Goal: Task Accomplishment & Management: Manage account settings

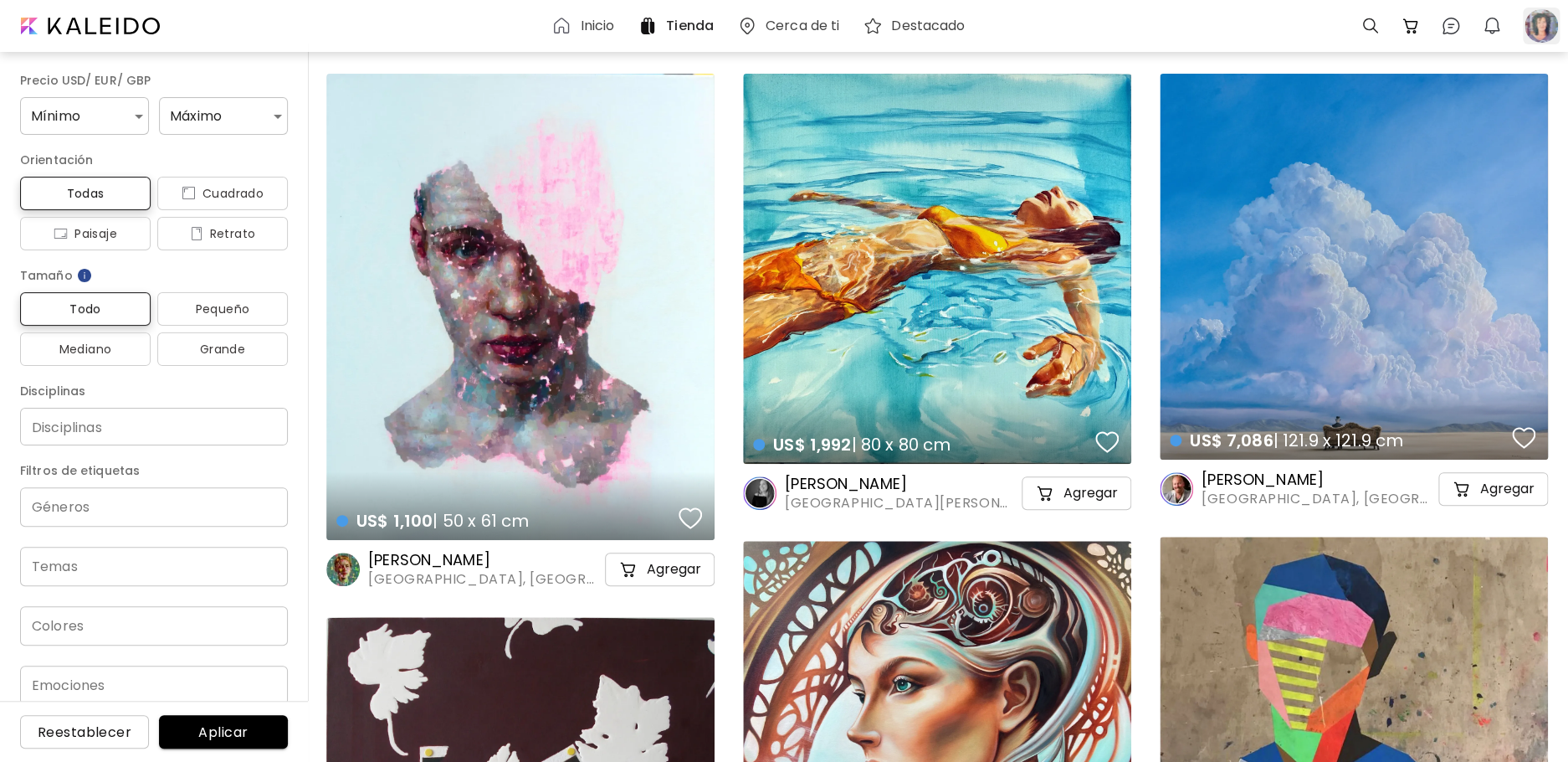
click at [1543, 34] on div at bounding box center [1540, 26] width 37 height 37
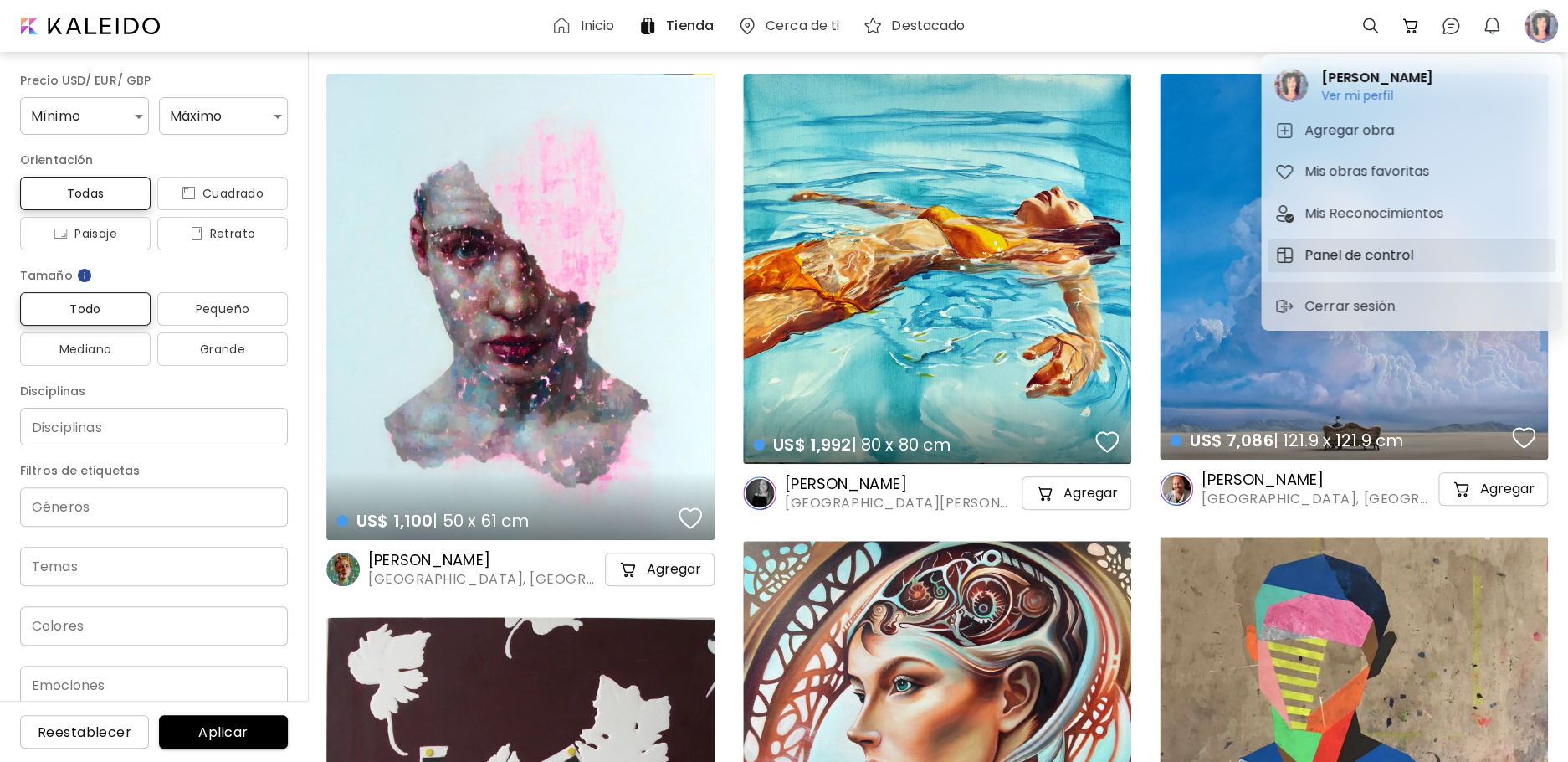
click at [1369, 260] on h5 "Panel de control" at bounding box center [1361, 255] width 114 height 20
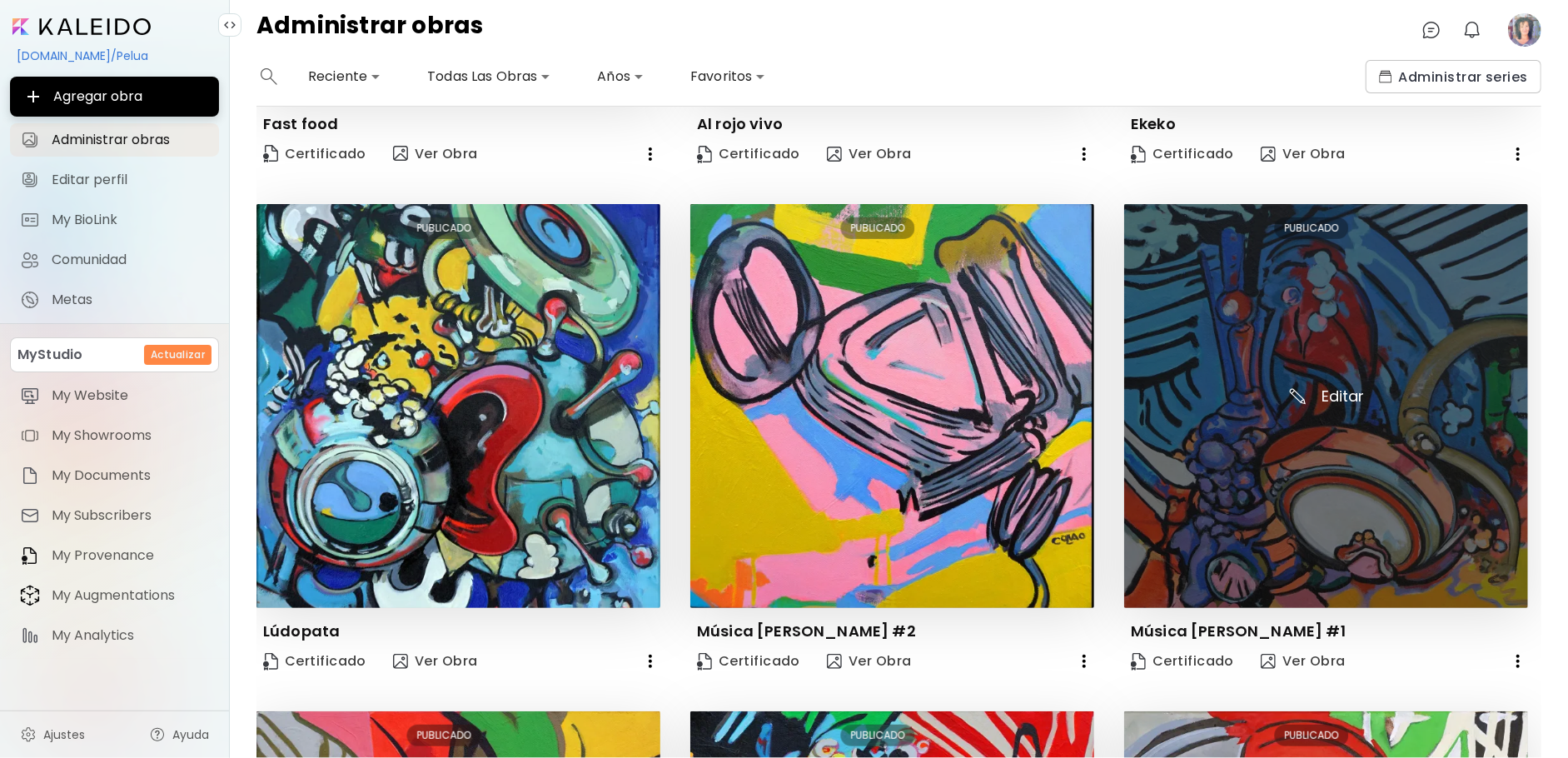
scroll to position [417, 0]
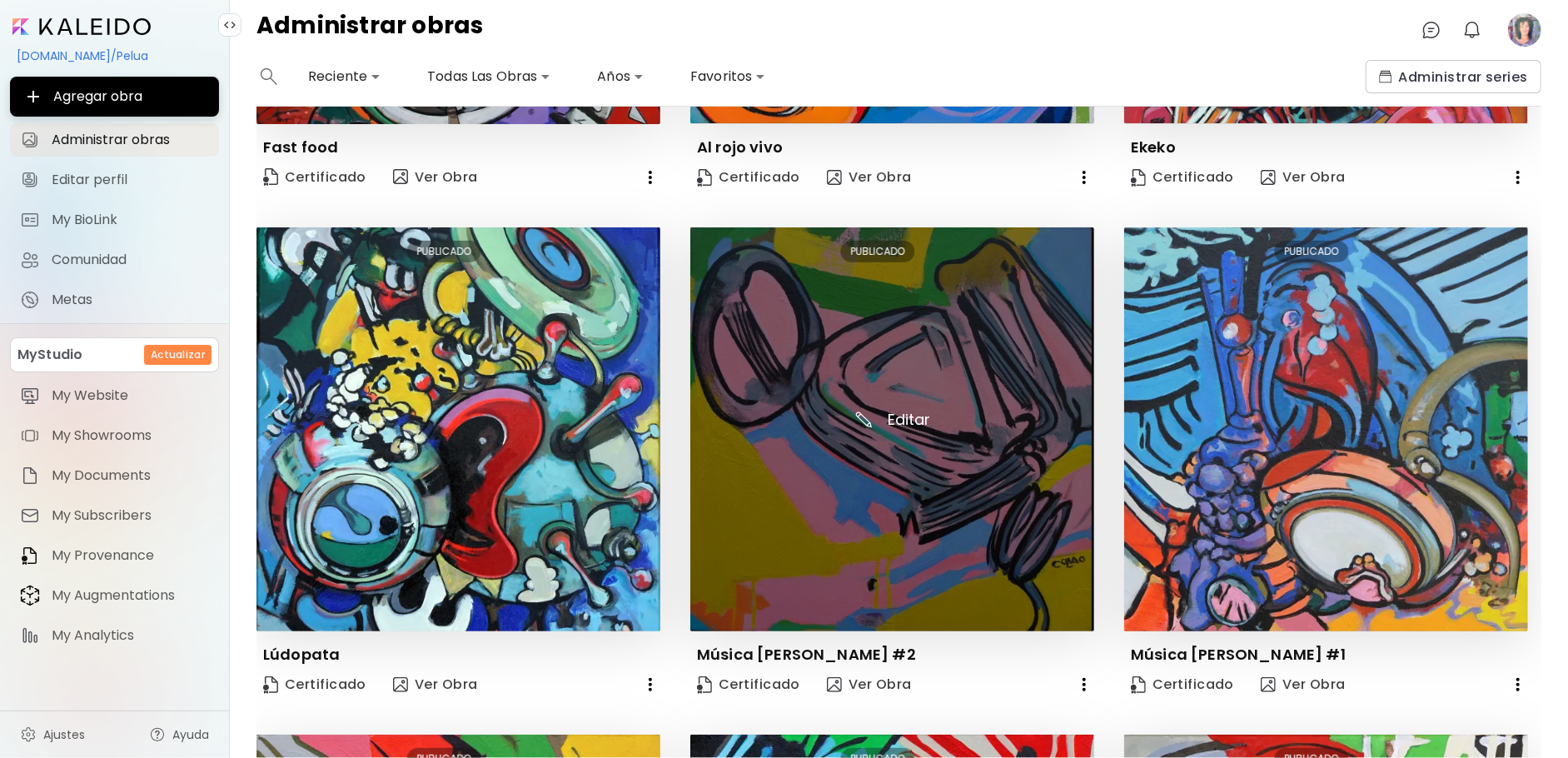
click at [913, 421] on img at bounding box center [892, 429] width 404 height 404
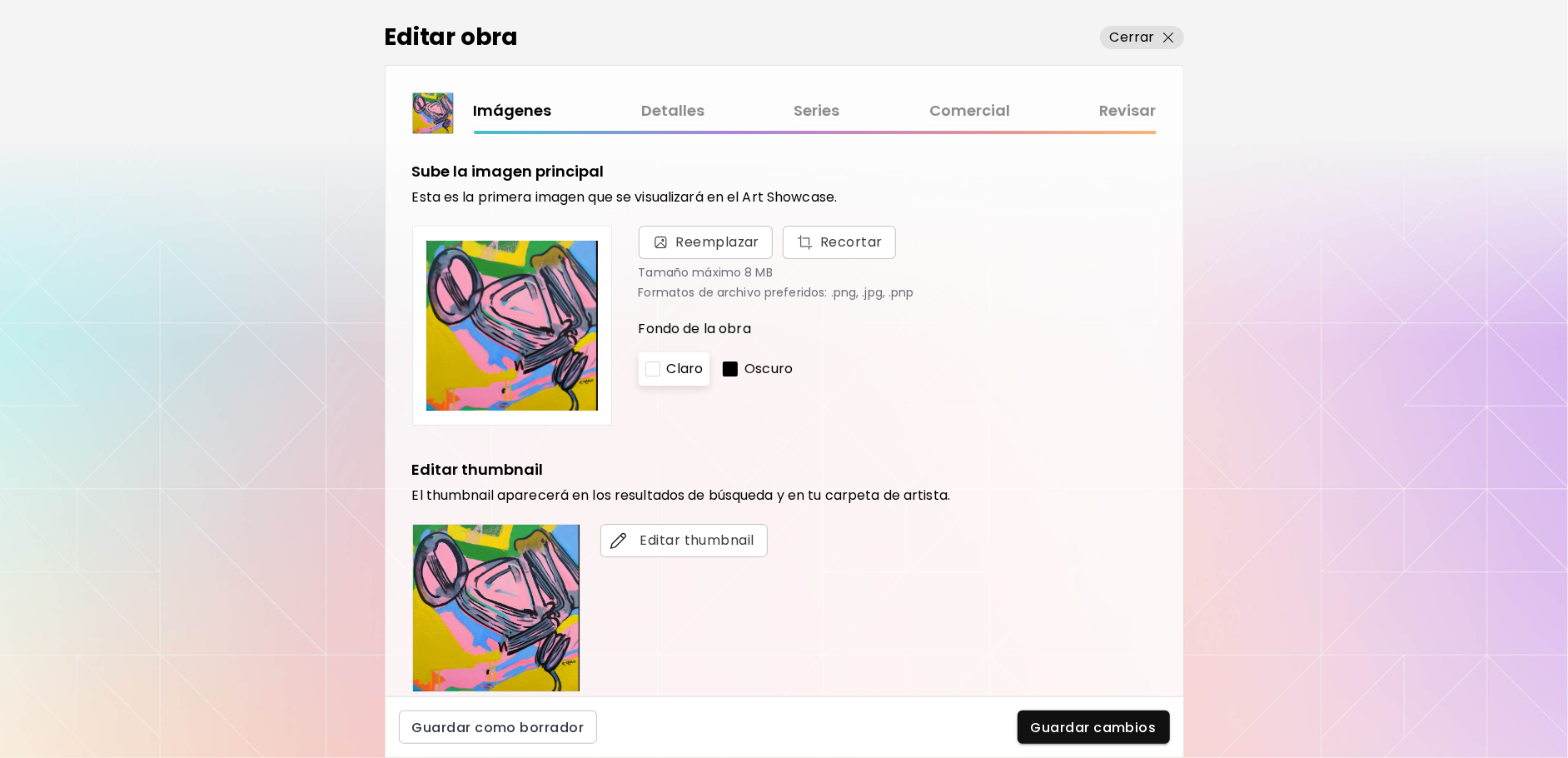
click at [957, 109] on link "Comercial" at bounding box center [969, 110] width 81 height 24
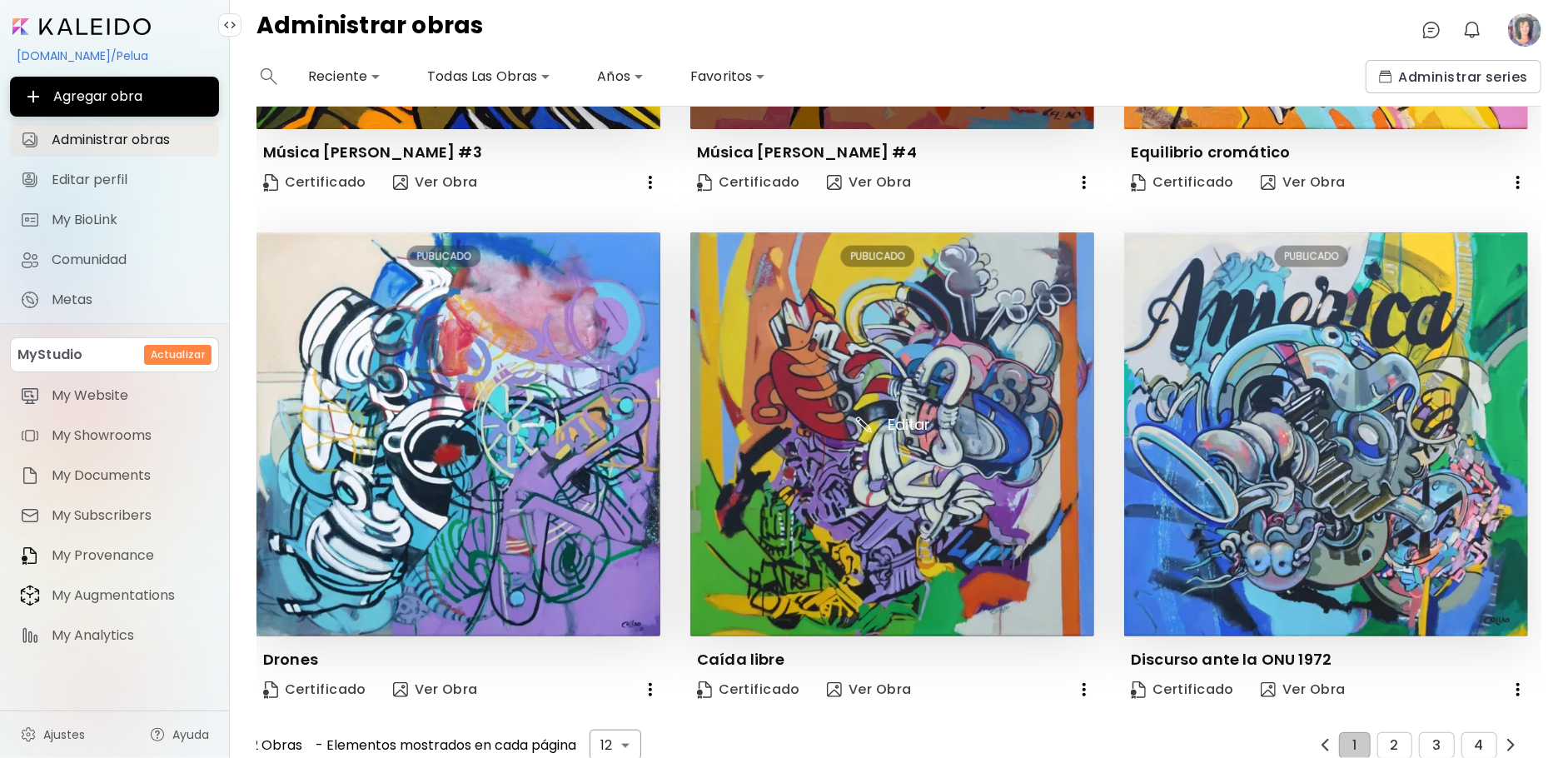
scroll to position [1437, 0]
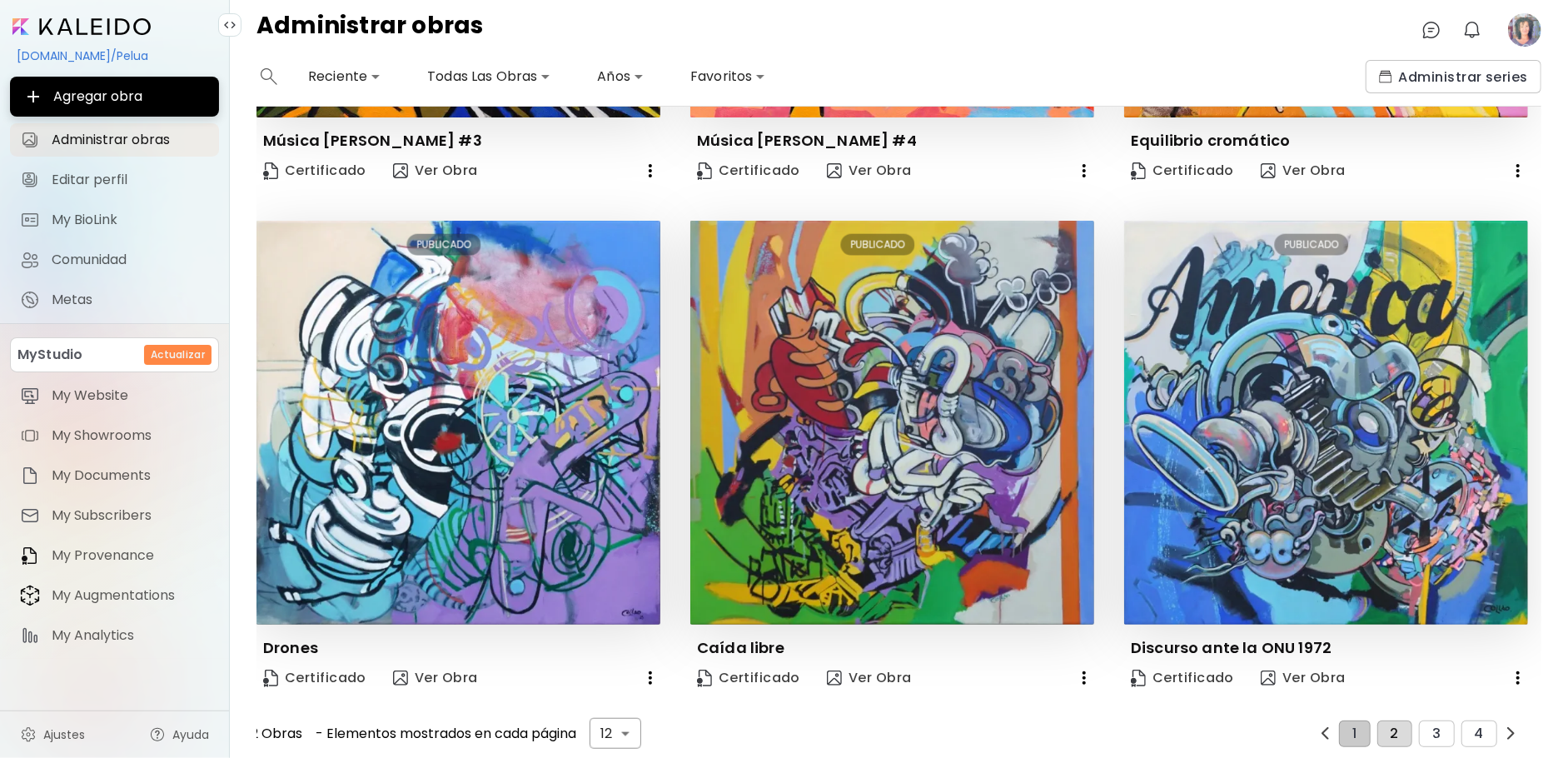
click at [1391, 726] on span "2" at bounding box center [1394, 733] width 9 height 15
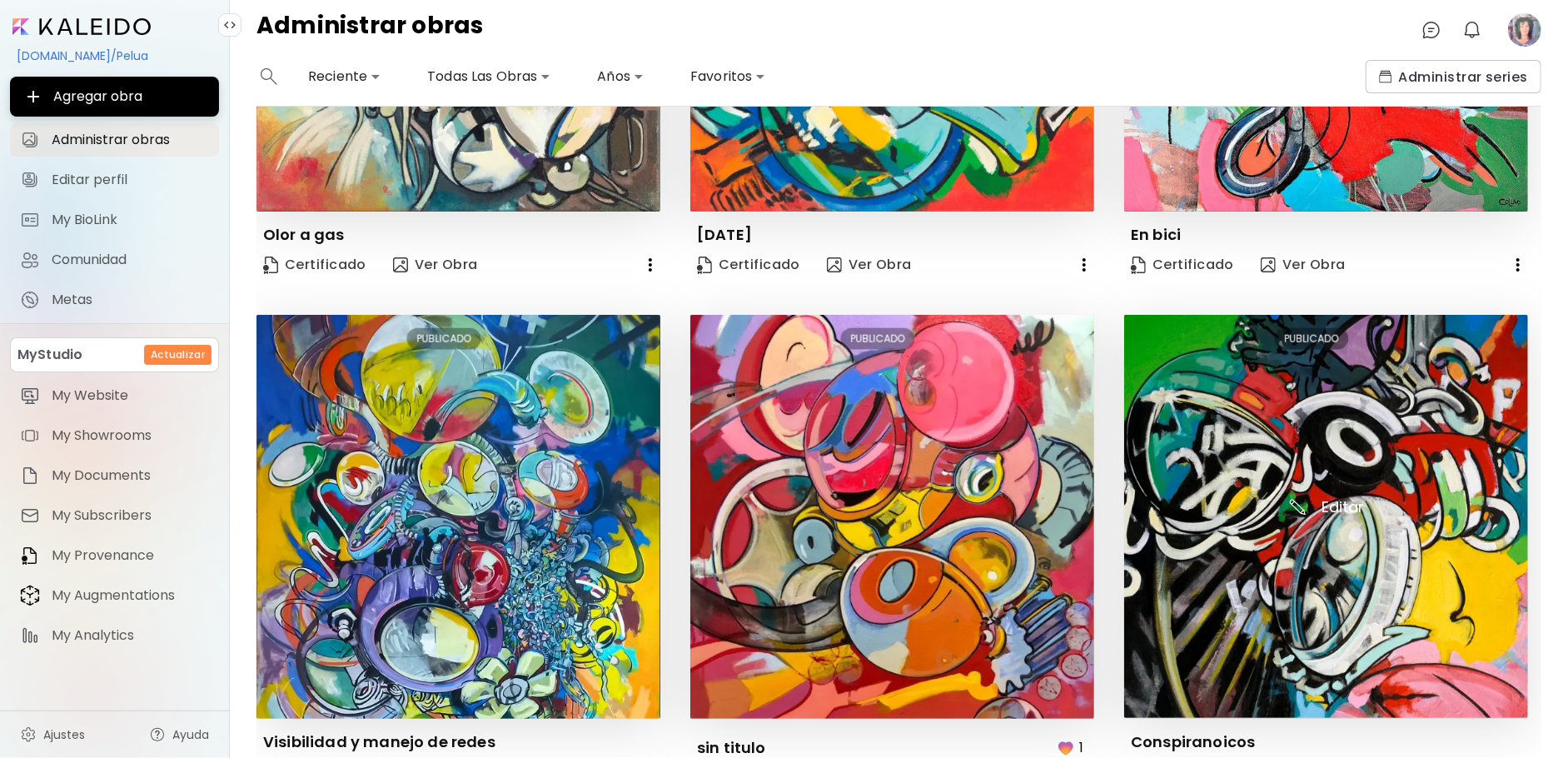
scroll to position [1468, 0]
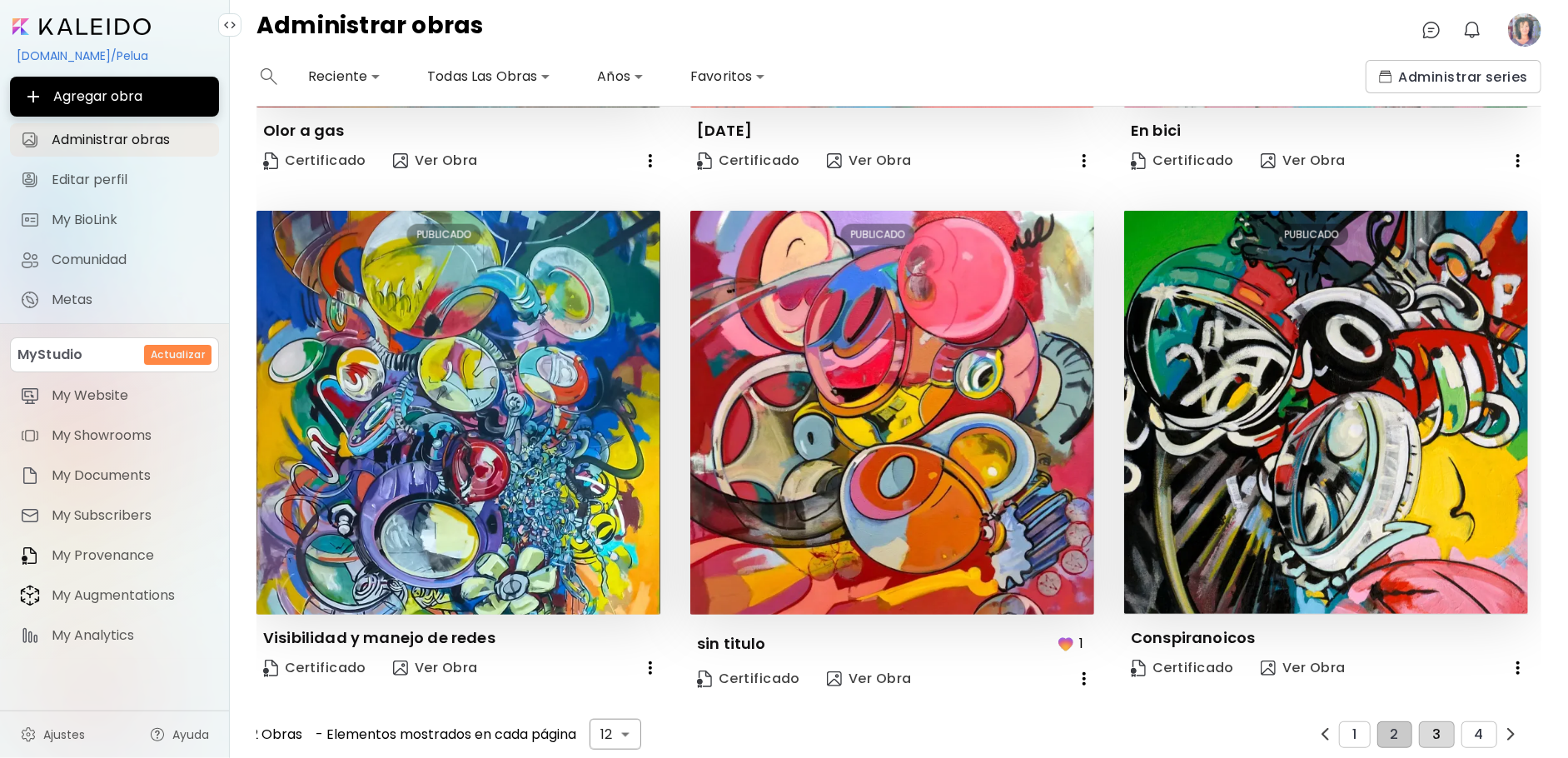
click at [1420, 727] on button "3" at bounding box center [1436, 734] width 35 height 27
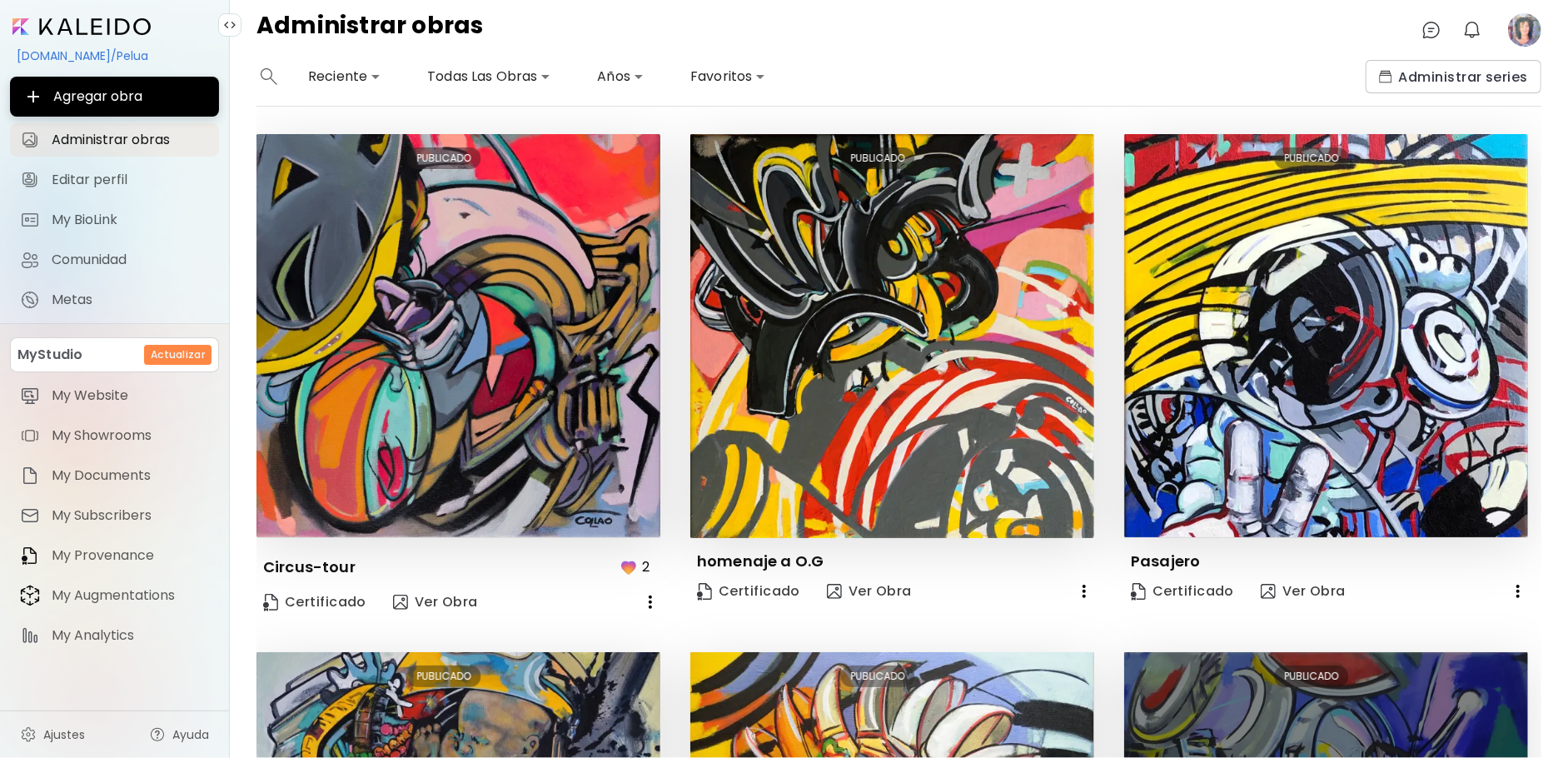
scroll to position [0, 0]
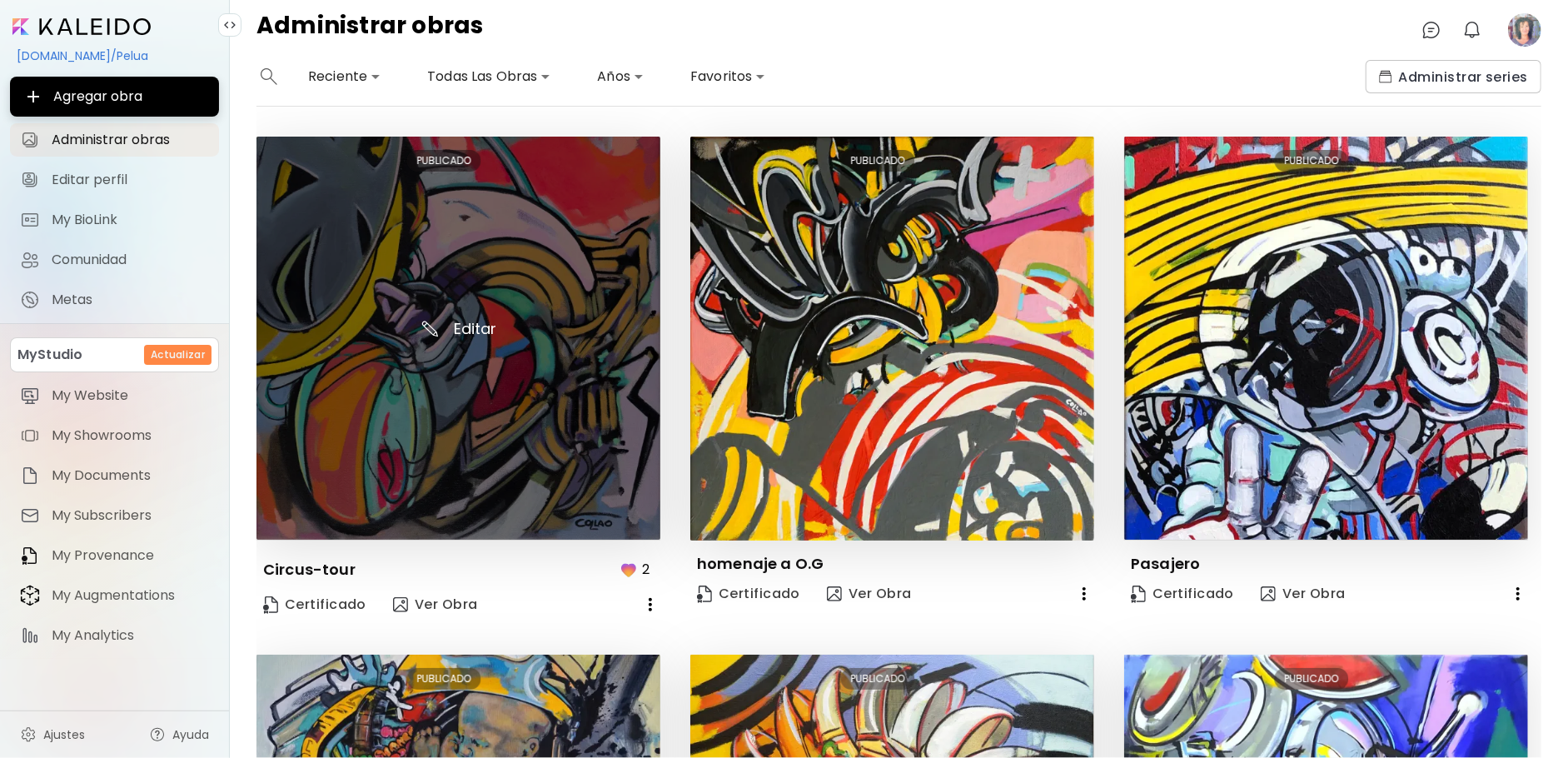
click at [476, 327] on img at bounding box center [458, 339] width 404 height 403
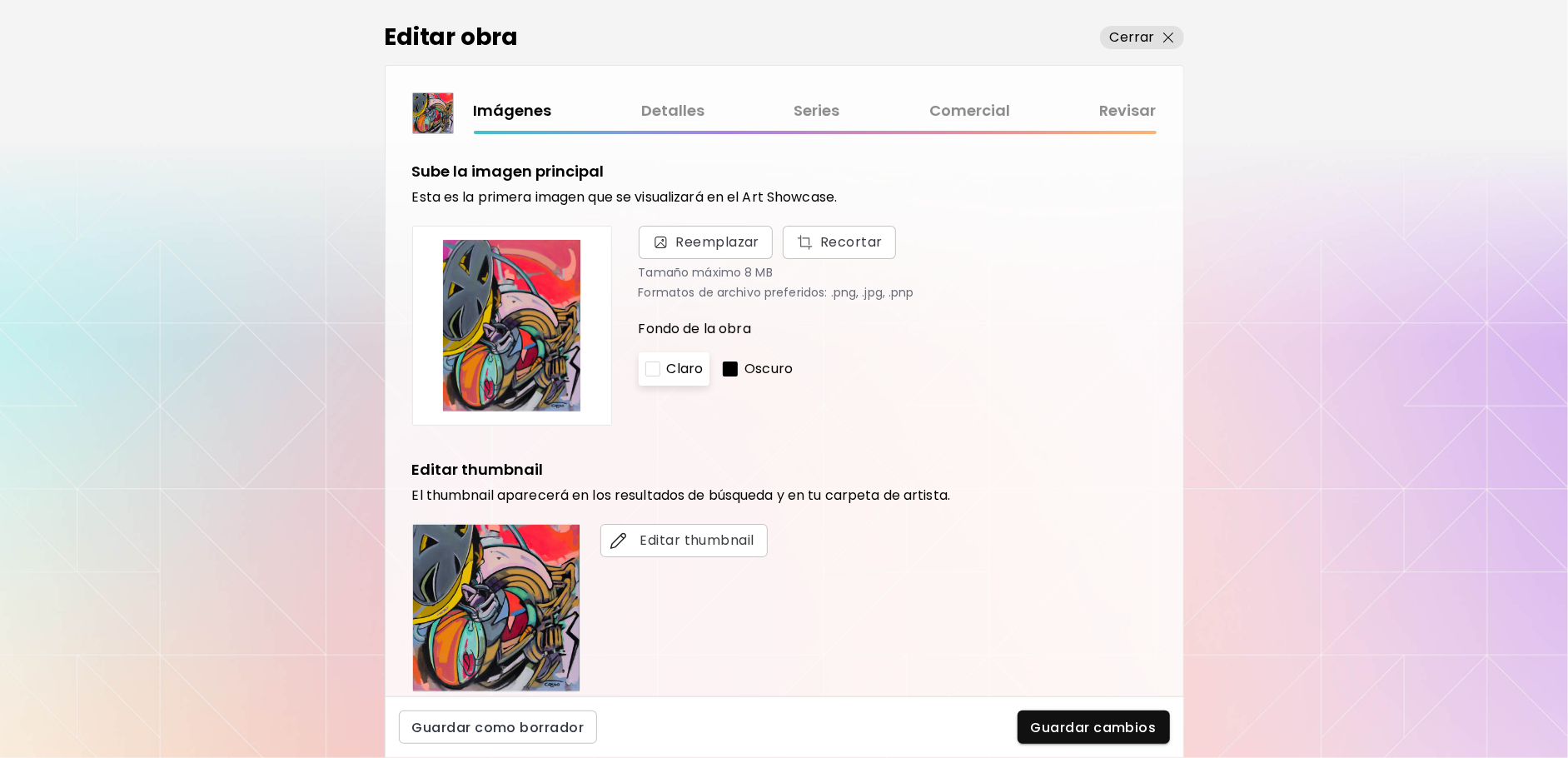
click at [965, 113] on link "Comercial" at bounding box center [969, 110] width 81 height 24
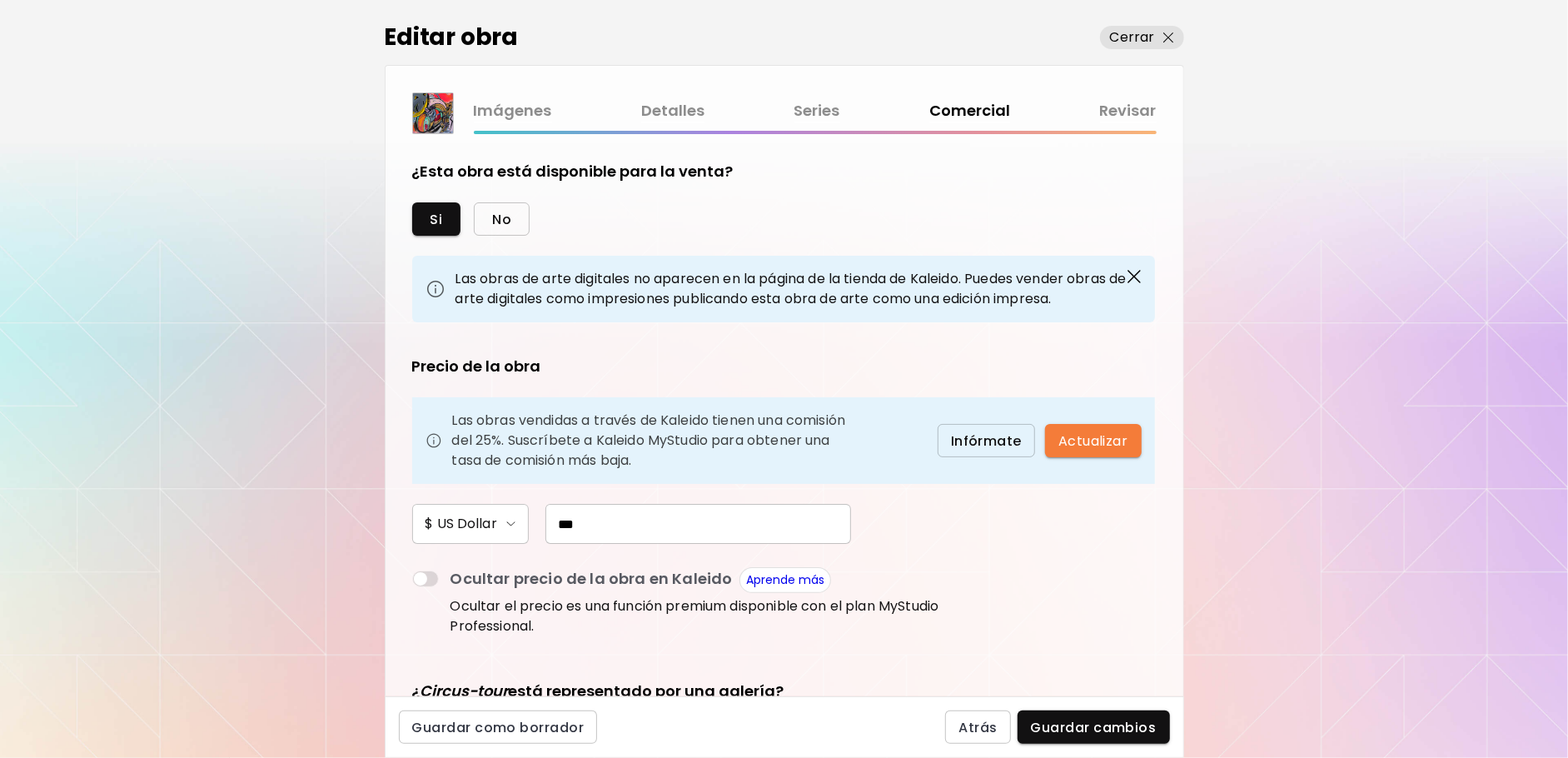
click at [506, 225] on span "No" at bounding box center [501, 220] width 19 height 17
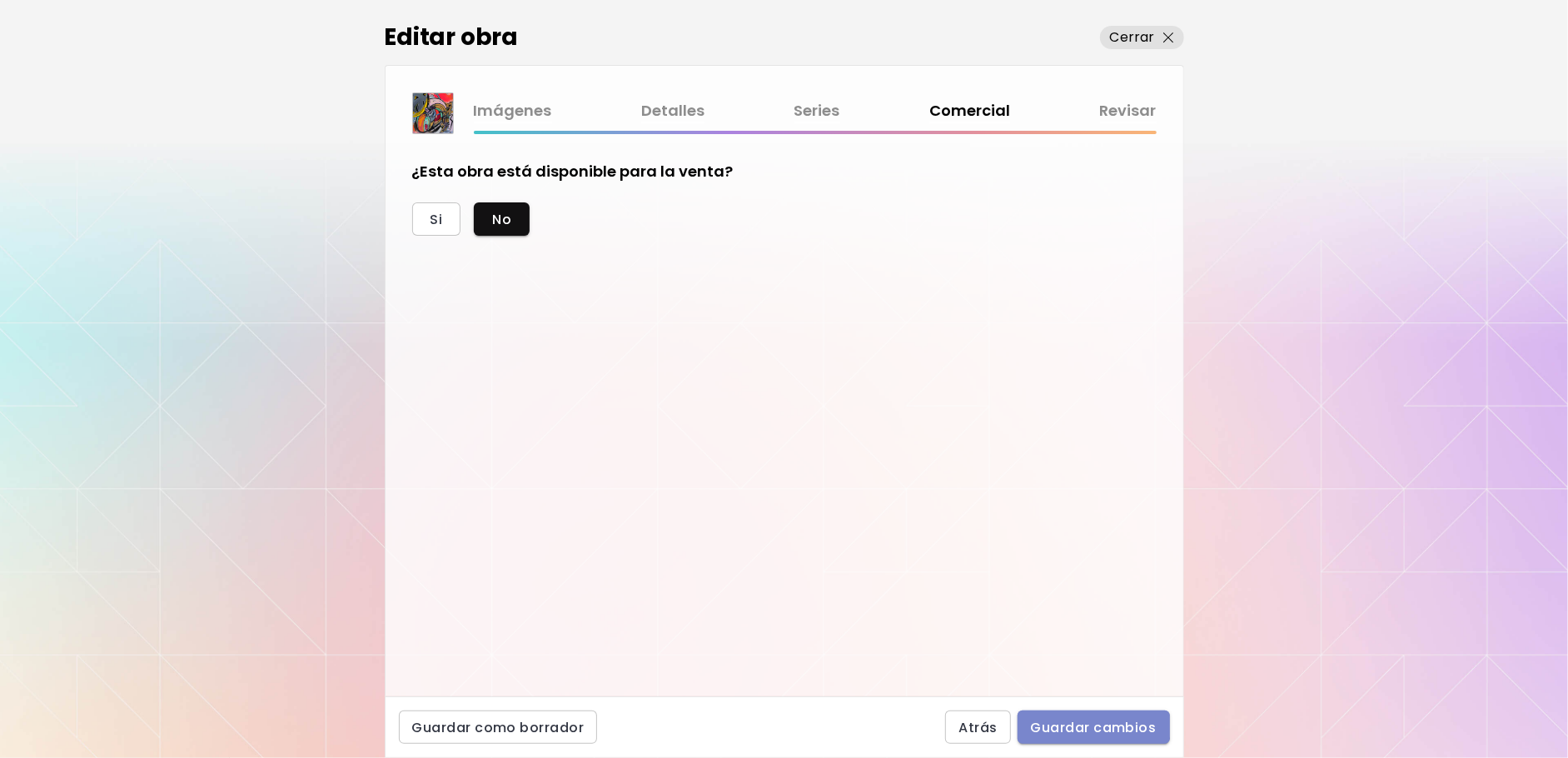
click at [1089, 726] on span "Guardar cambios" at bounding box center [1094, 728] width 126 height 17
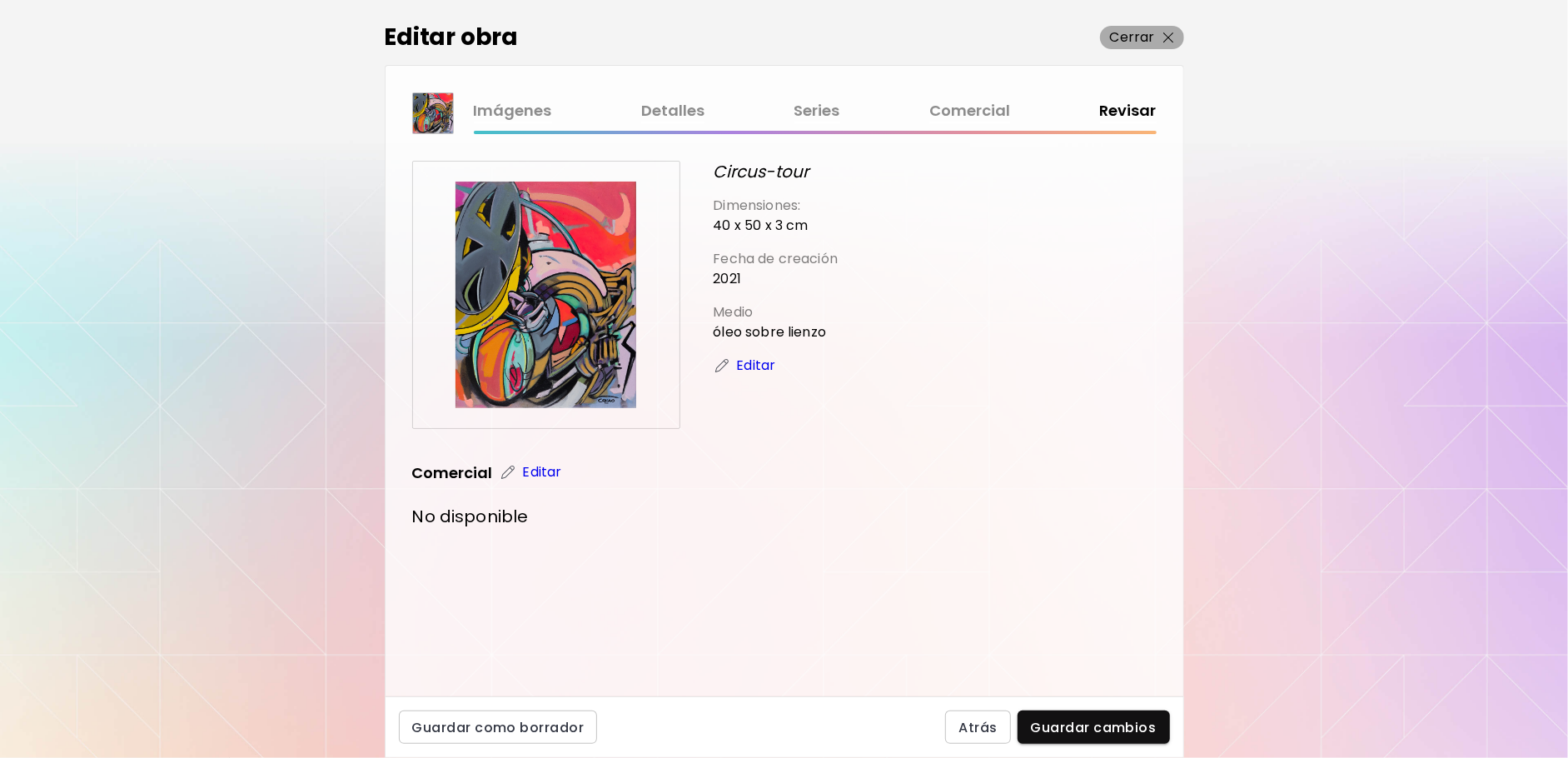
click at [1139, 41] on p "Cerrar" at bounding box center [1132, 37] width 45 height 20
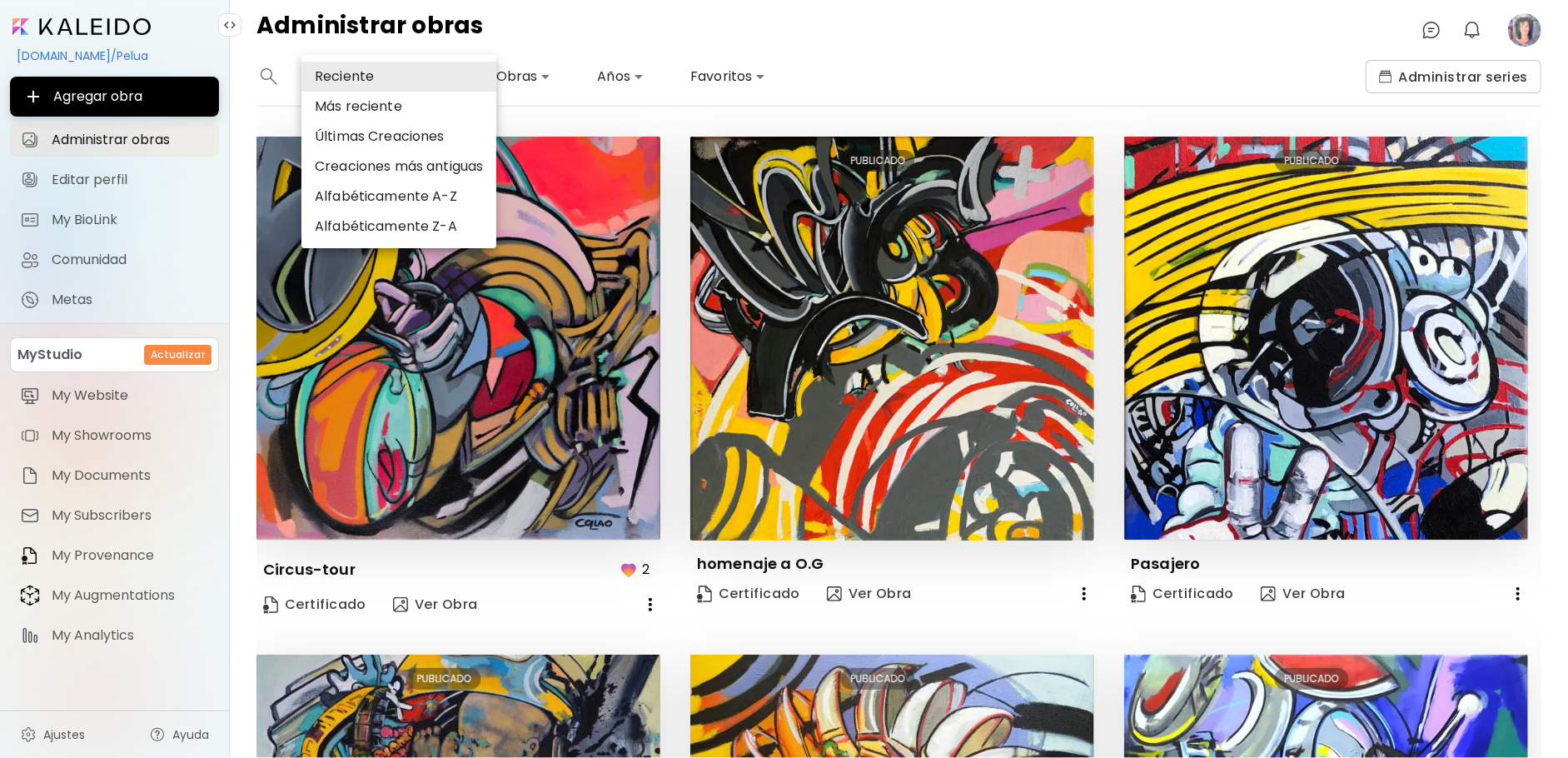
click at [373, 76] on body "**********" at bounding box center [784, 379] width 1568 height 758
click at [373, 75] on li "Reciente" at bounding box center [398, 77] width 195 height 30
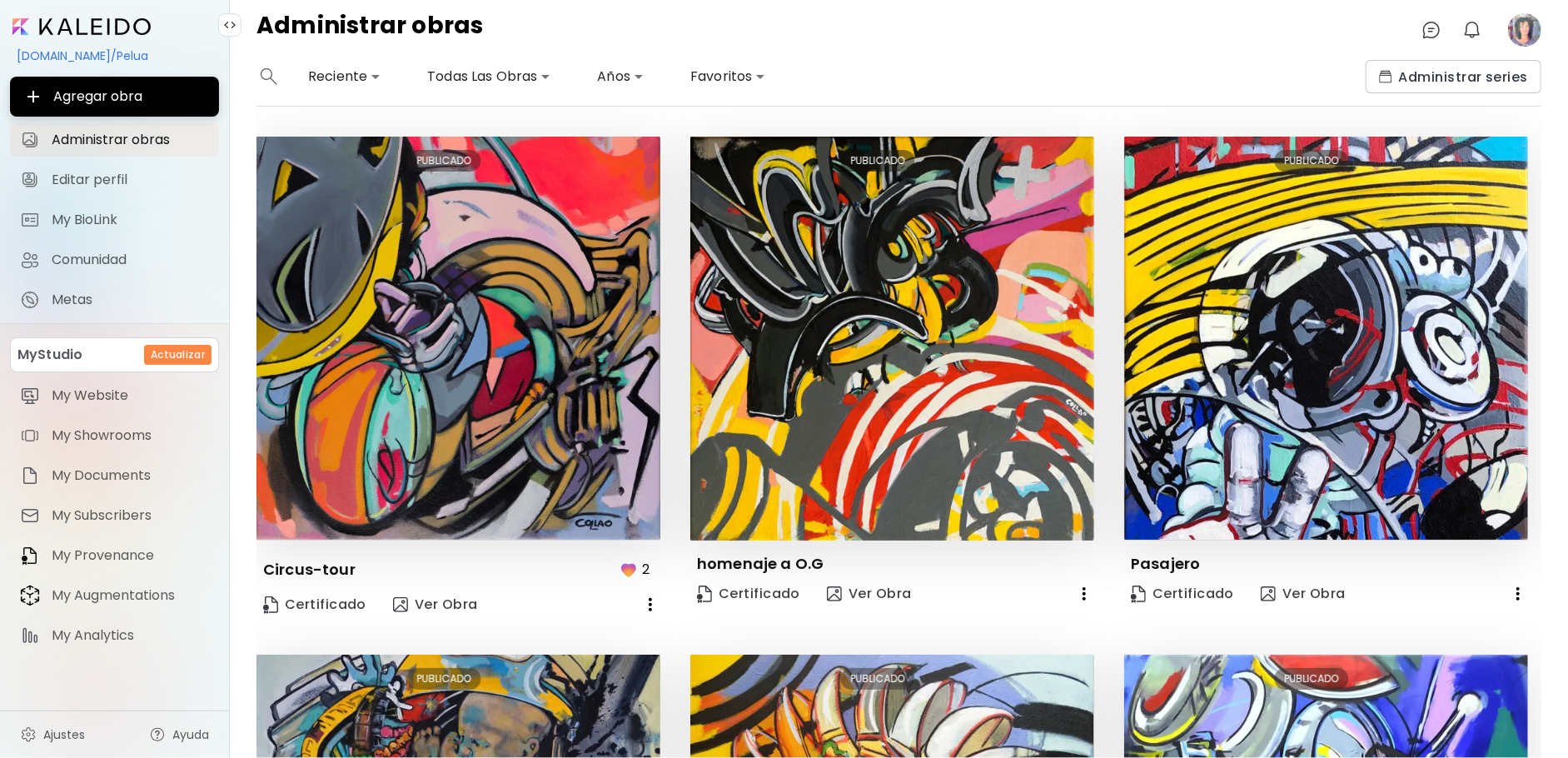
click at [540, 76] on body "**********" at bounding box center [784, 379] width 1568 height 758
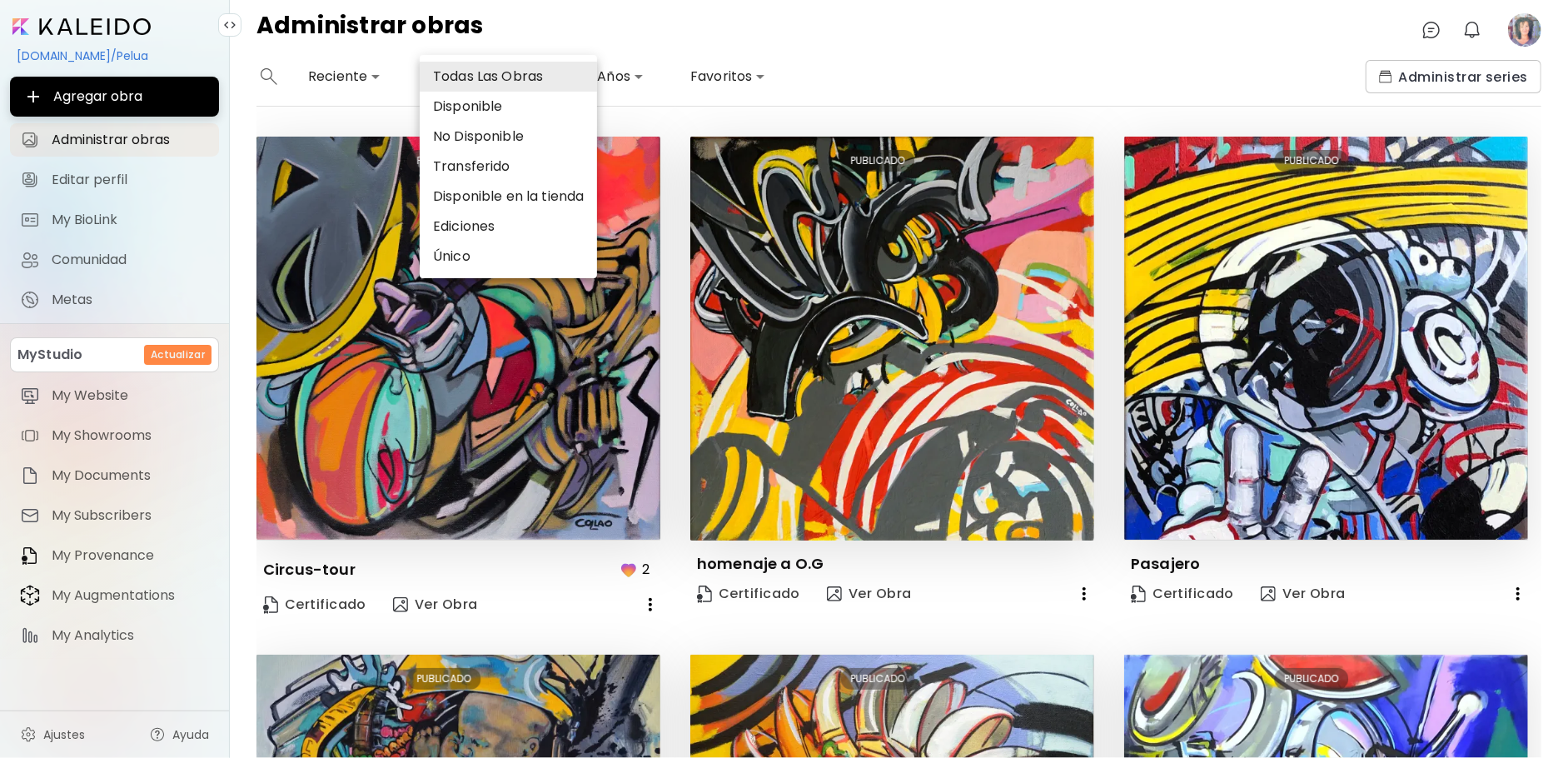
click at [492, 106] on li "Disponible" at bounding box center [508, 107] width 177 height 30
type input "*********"
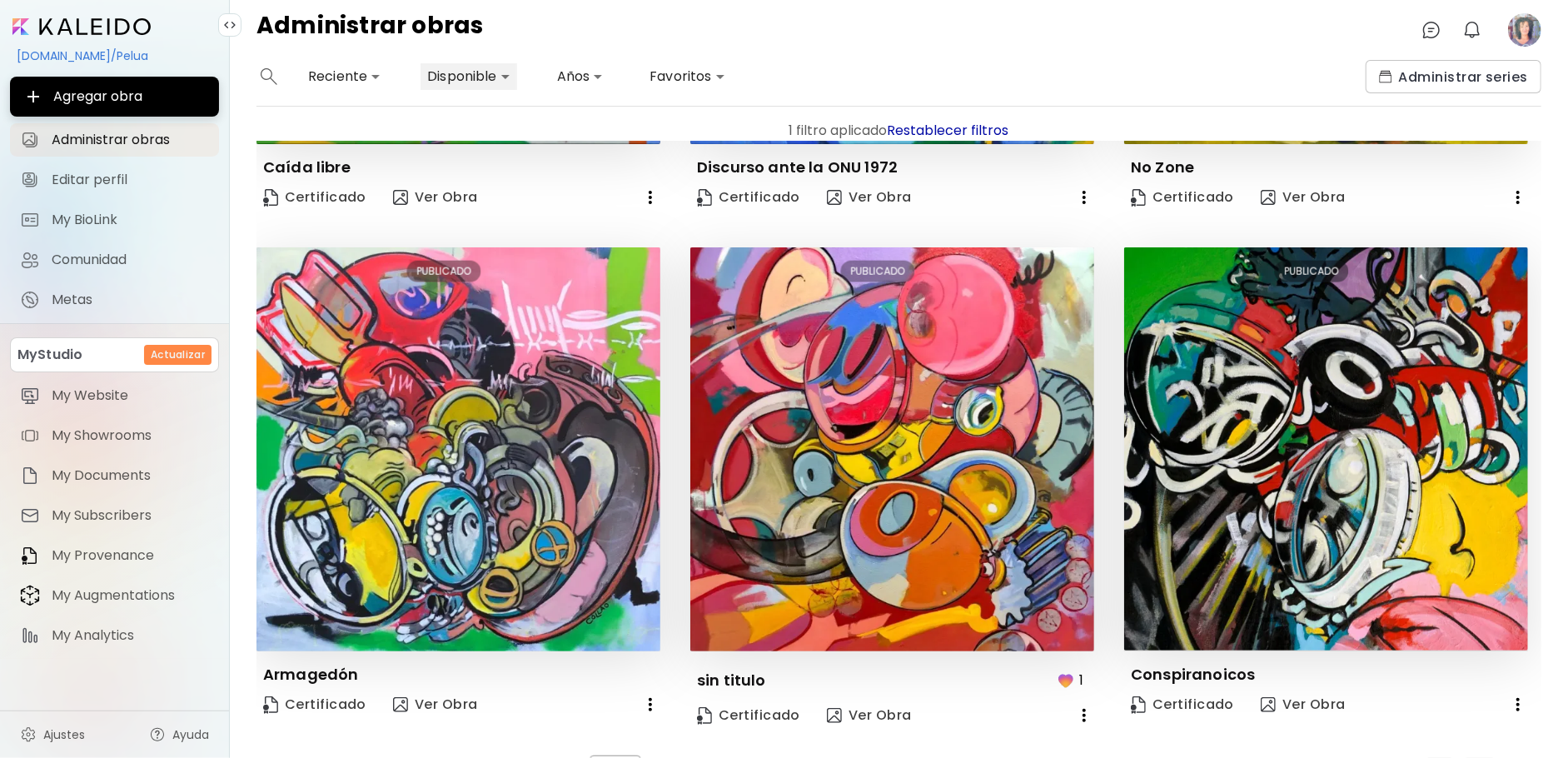
scroll to position [1448, 0]
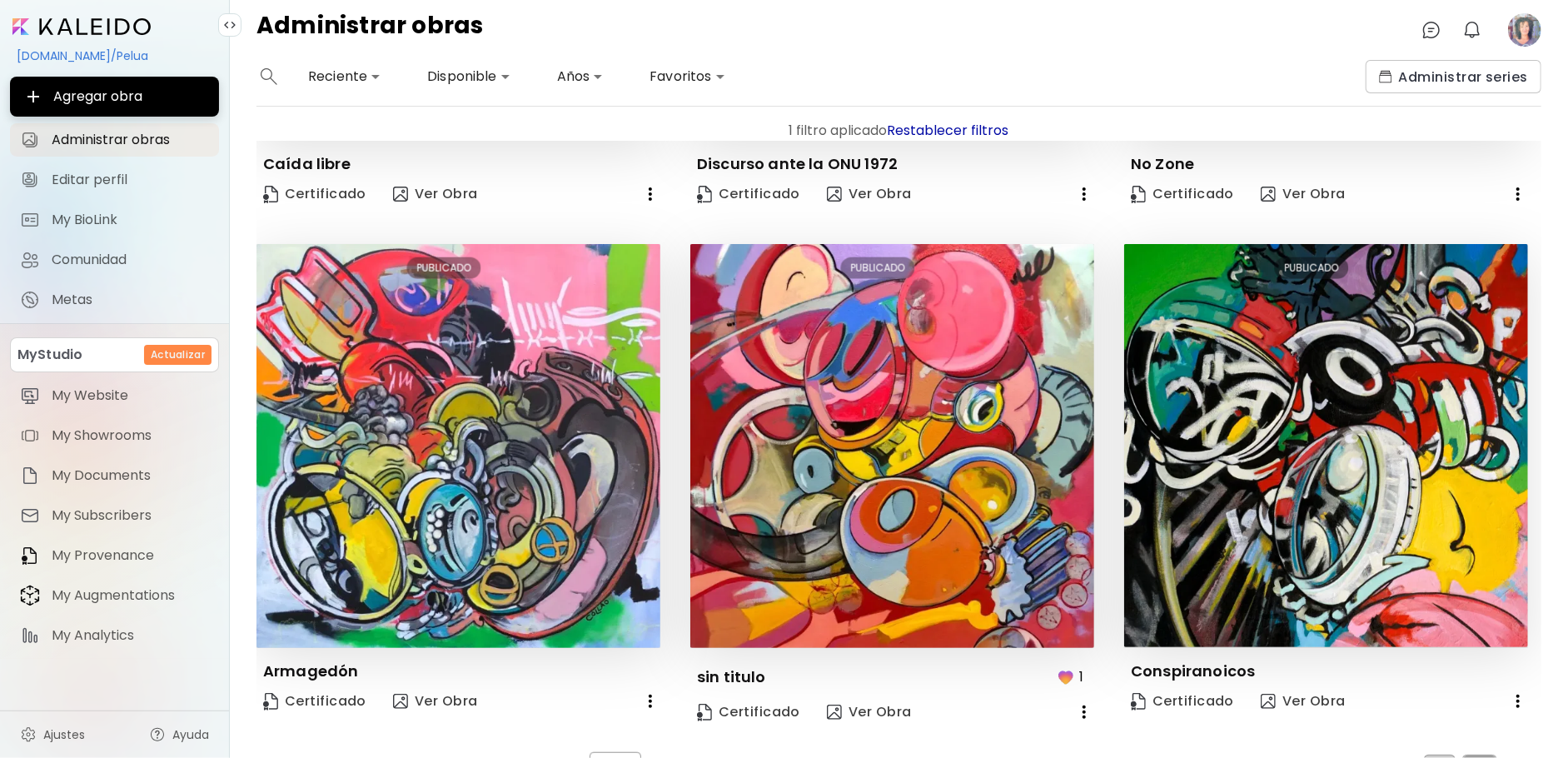
click at [1475, 757] on span "2" at bounding box center [1479, 768] width 9 height 15
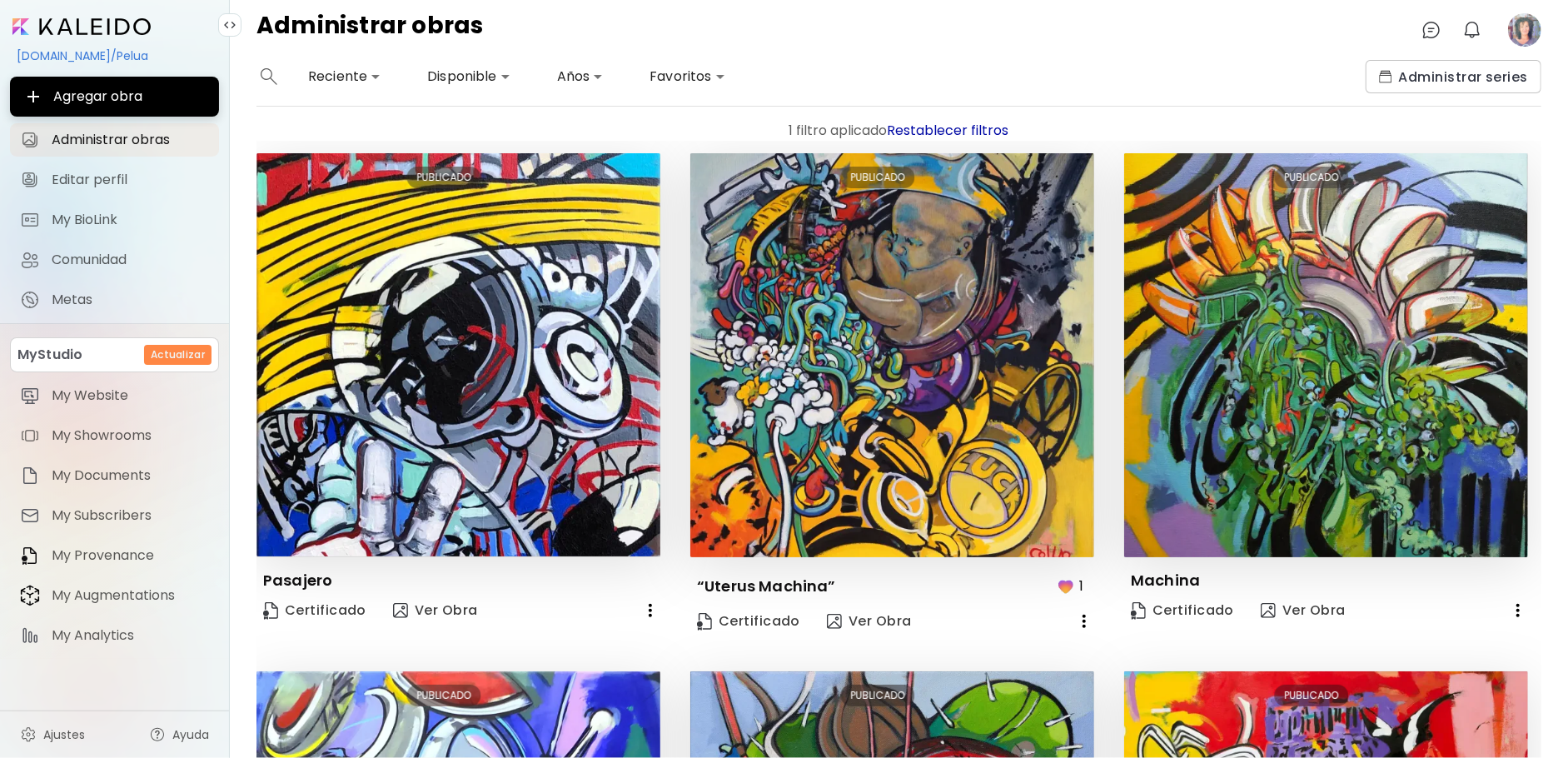
scroll to position [0, 0]
